Goal: Find specific page/section: Find specific page/section

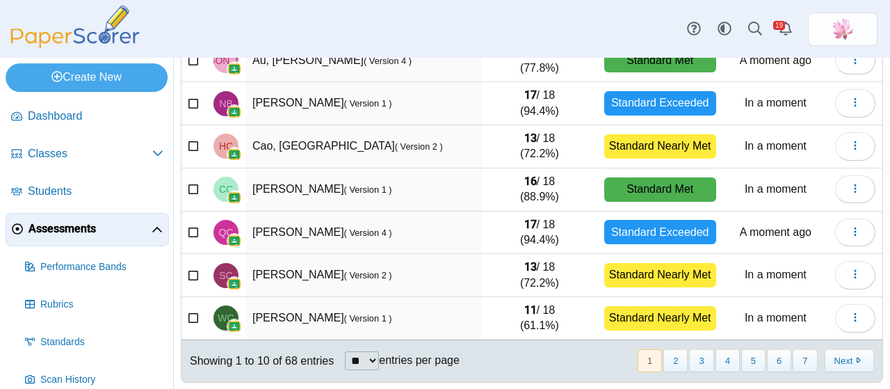
scroll to position [290, 0]
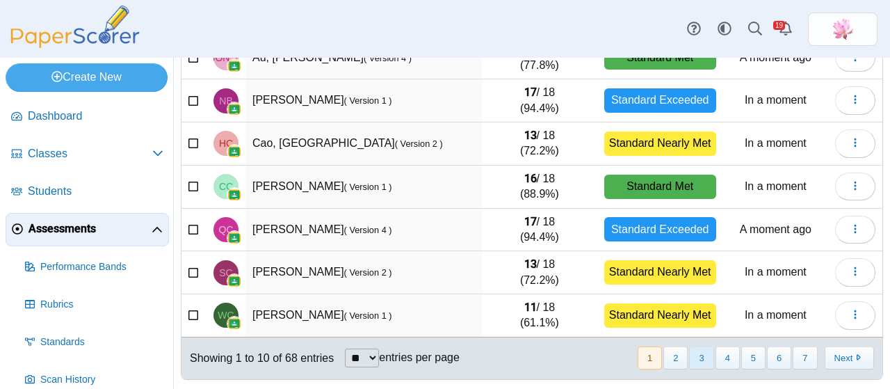
click at [689, 351] on button "3" at bounding box center [701, 357] width 24 height 23
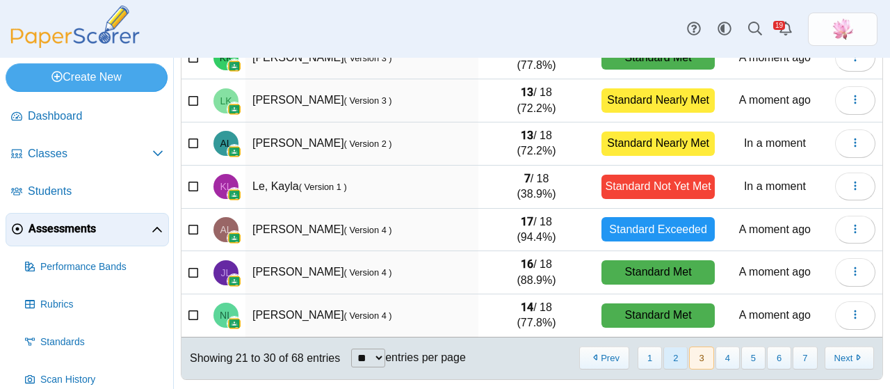
click at [663, 358] on button "2" at bounding box center [675, 357] width 24 height 23
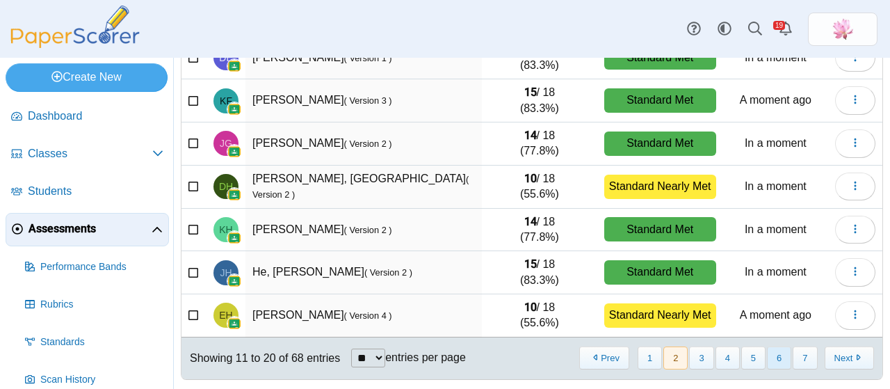
click at [767, 361] on button "6" at bounding box center [779, 357] width 24 height 23
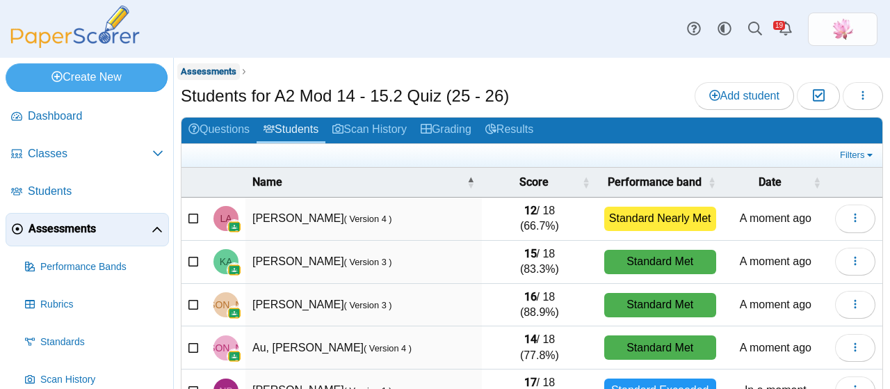
click at [211, 67] on span "Assessments" at bounding box center [209, 71] width 56 height 10
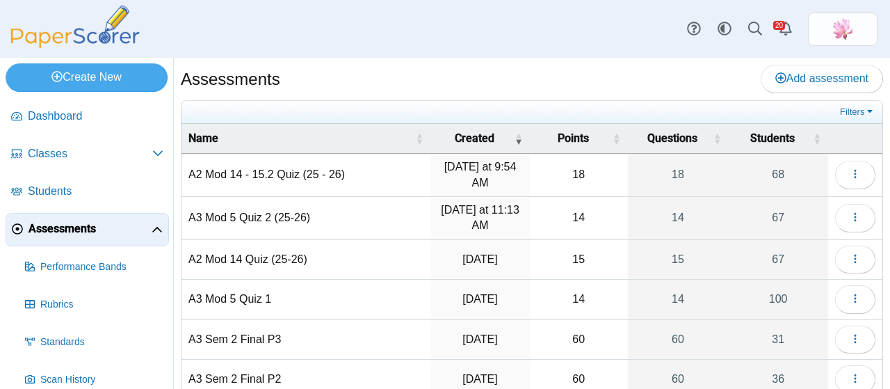
click at [291, 213] on td "A3 Mod 5 Quiz 2 (25-26)" at bounding box center [305, 218] width 249 height 43
click at [838, 215] on button "button" at bounding box center [855, 218] width 40 height 28
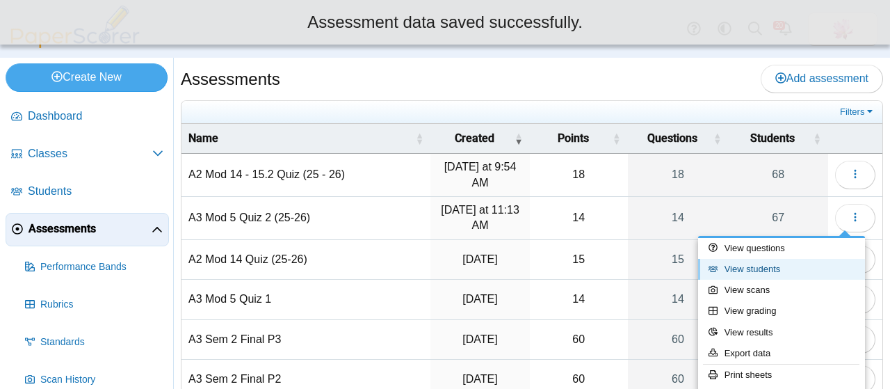
click at [792, 259] on link "View students" at bounding box center [781, 269] width 167 height 21
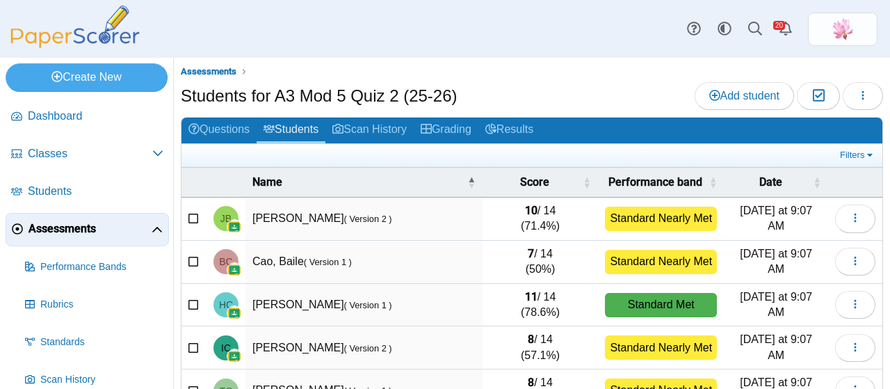
scroll to position [290, 0]
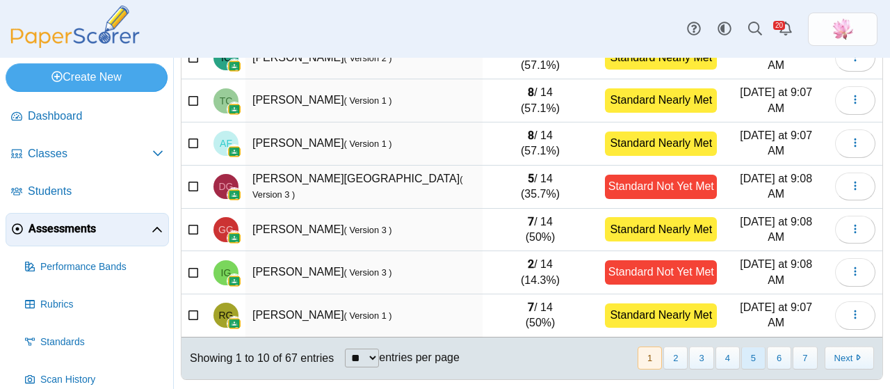
click at [746, 350] on button "5" at bounding box center [753, 357] width 24 height 23
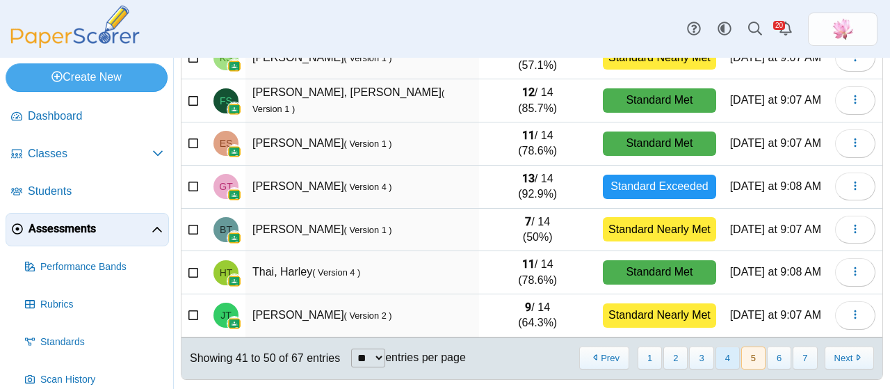
click at [717, 357] on button "4" at bounding box center [727, 357] width 24 height 23
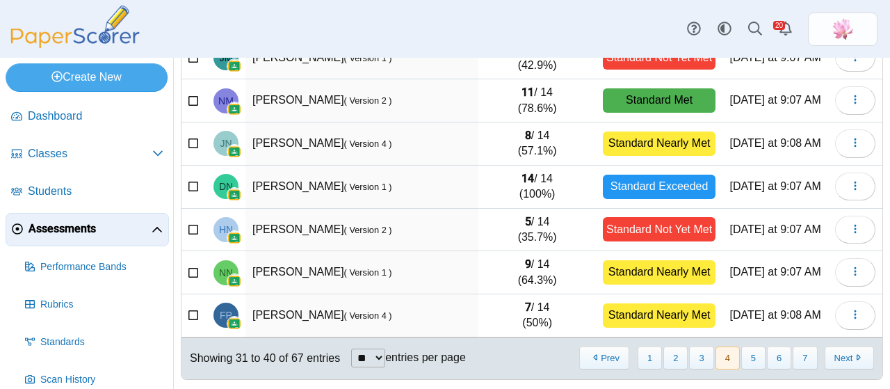
scroll to position [220, 0]
